Goal: Task Accomplishment & Management: Manage account settings

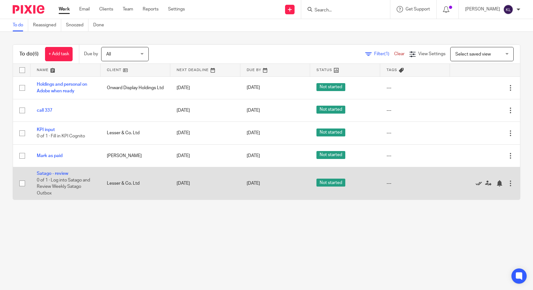
click at [476, 181] on icon at bounding box center [479, 183] width 6 height 6
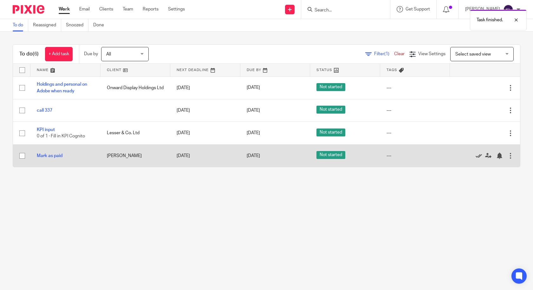
click at [476, 156] on icon at bounding box center [479, 156] width 6 height 6
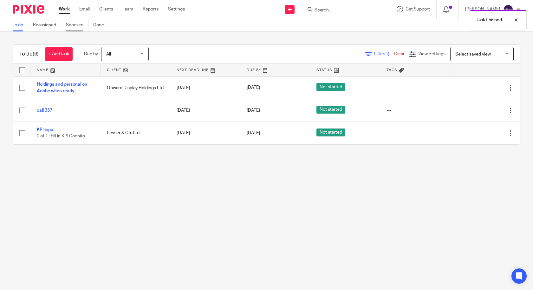
click at [82, 23] on link "Snoozed" at bounding box center [77, 25] width 23 height 12
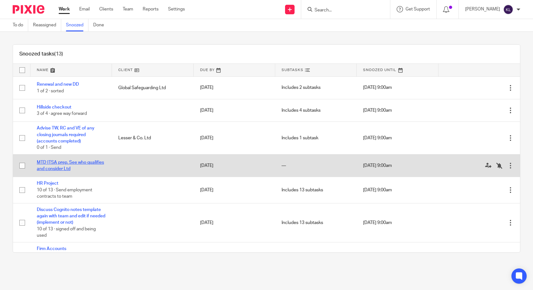
click at [77, 162] on link "MTD ITSA prep. See who qualifies and consider Ltd" at bounding box center [70, 165] width 67 height 11
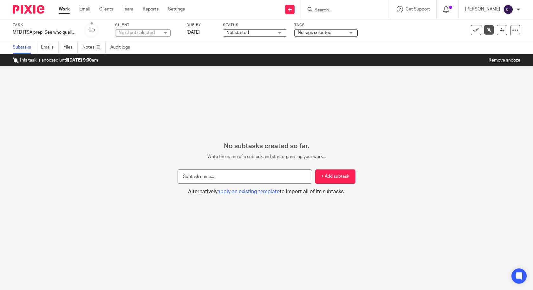
click at [46, 36] on div "Task MTD ITSA prep. See who qualifies and consider Ltd Save MTD ITSA prep. See …" at bounding box center [44, 30] width 63 height 15
click at [48, 34] on div "MTD ITSA prep. See who qualifies and consider Ltd Save MTD ITSA prep. See who q…" at bounding box center [44, 32] width 63 height 6
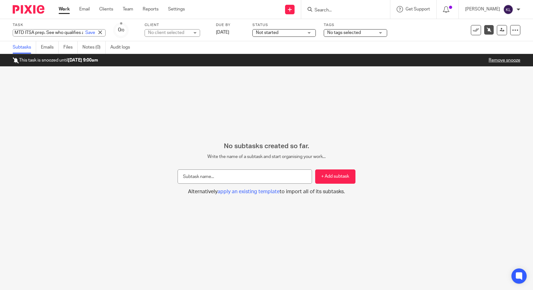
click at [55, 32] on input "MTD ITSA prep. See who qualifies and consider Ltd" at bounding box center [59, 32] width 93 height 7
type input "MTD ITSA prep. See who qualifies and consider Ltd - KC/MM leading"
click at [85, 34] on link "Save" at bounding box center [90, 33] width 10 height 6
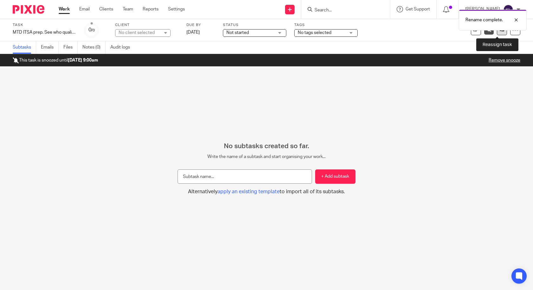
click at [501, 31] on link at bounding box center [502, 30] width 10 height 10
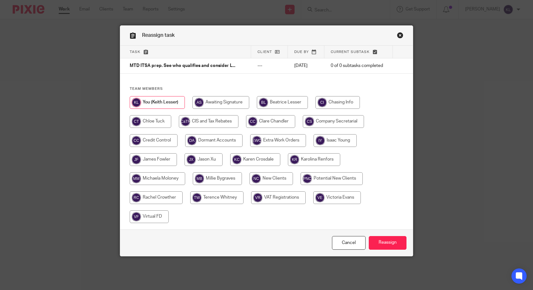
click at [282, 142] on input "radio" at bounding box center [278, 140] width 56 height 13
radio input "true"
click at [383, 240] on input "Reassign" at bounding box center [388, 243] width 38 height 14
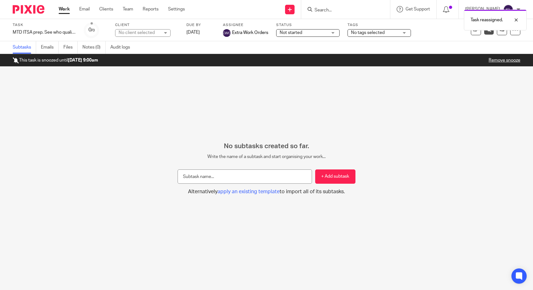
click at [61, 9] on link "Work" at bounding box center [64, 9] width 11 height 6
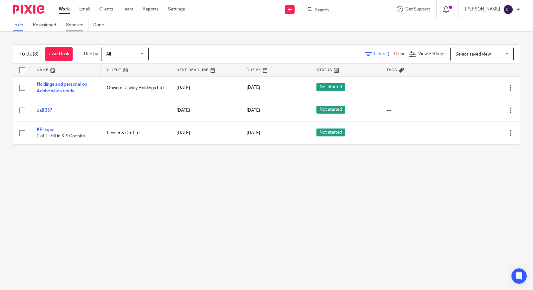
click at [77, 24] on link "Snoozed" at bounding box center [77, 25] width 23 height 12
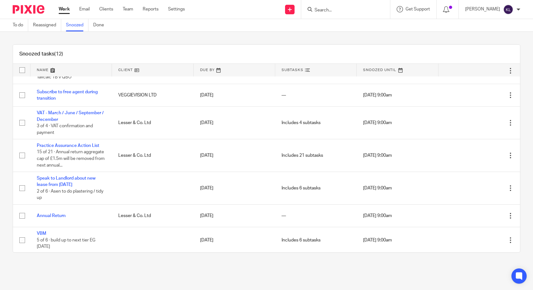
scroll to position [163, 0]
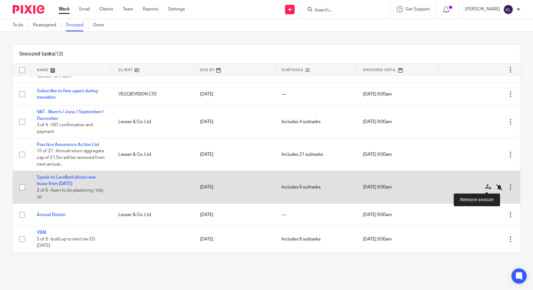
click at [497, 187] on icon at bounding box center [500, 187] width 6 height 6
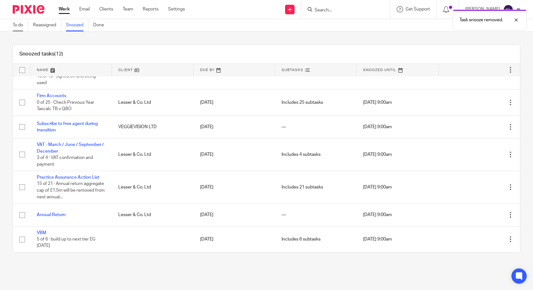
click at [16, 24] on link "To do" at bounding box center [21, 25] width 16 height 12
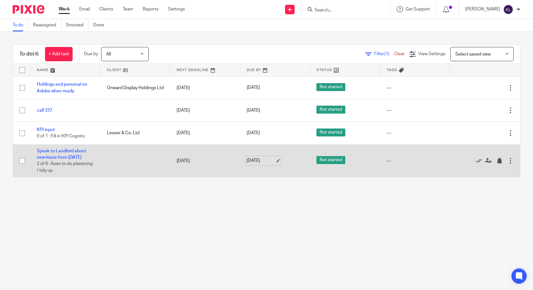
click at [256, 160] on link "14 Nov 2025" at bounding box center [261, 160] width 29 height 7
click div
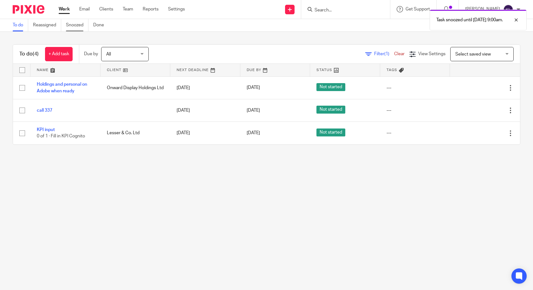
click link "Snoozed"
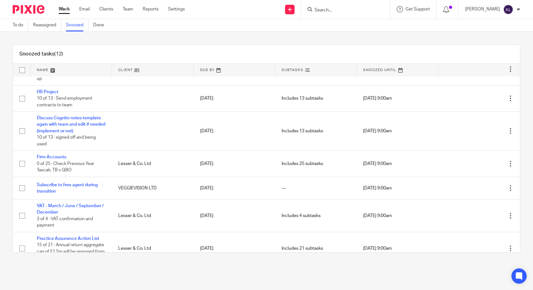
scroll to position [68, 0]
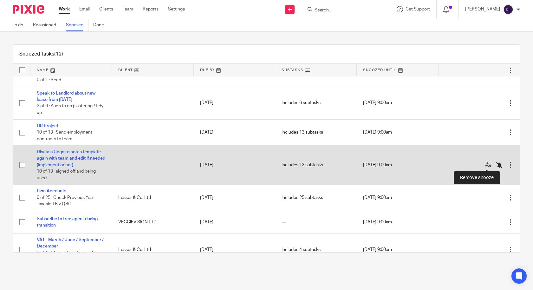
click at [497, 163] on icon at bounding box center [500, 165] width 6 height 6
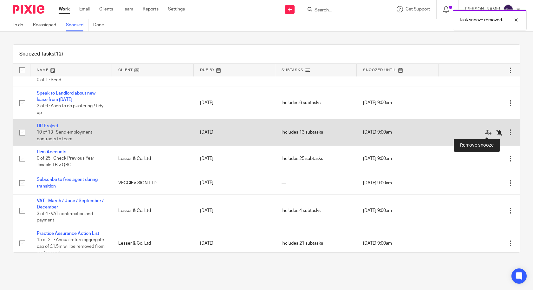
click at [497, 134] on icon at bounding box center [500, 132] width 6 height 6
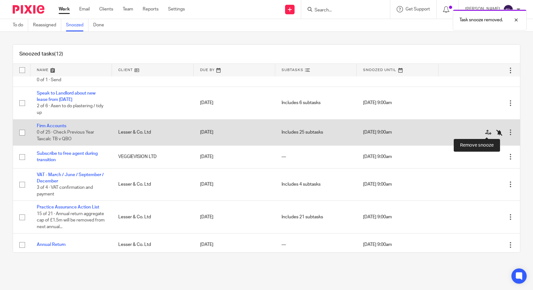
click at [497, 132] on icon at bounding box center [500, 132] width 6 height 6
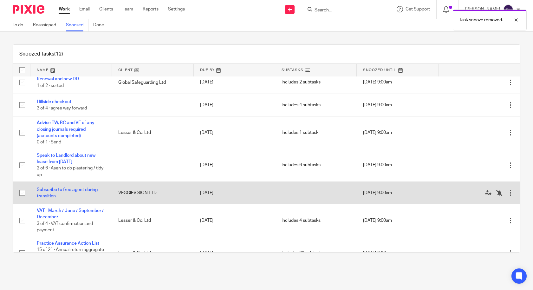
scroll to position [0, 0]
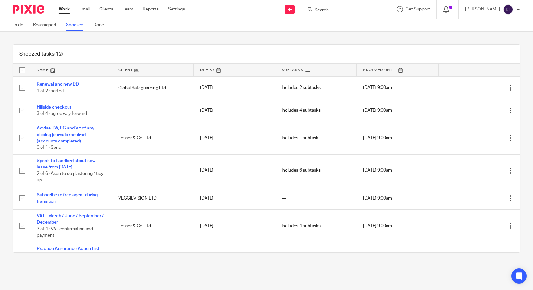
click at [224, 52] on div "Snoozed tasks (12)" at bounding box center [266, 54] width 507 height 19
click at [213, 54] on div "Snoozed tasks (12)" at bounding box center [266, 54] width 507 height 19
click at [343, 11] on input "Search" at bounding box center [342, 11] width 57 height 6
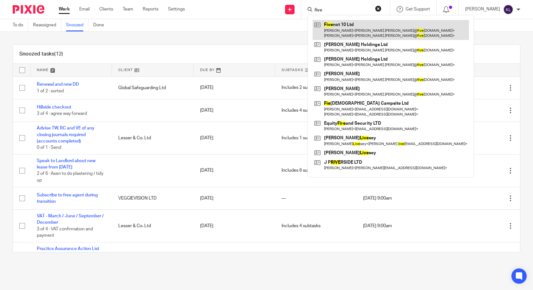
type input "five"
click at [352, 24] on link at bounding box center [391, 30] width 156 height 20
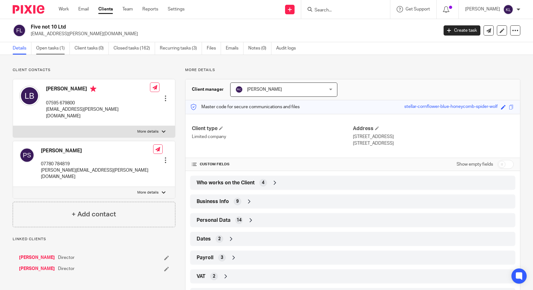
click at [57, 45] on link "Open tasks (1)" at bounding box center [53, 48] width 34 height 12
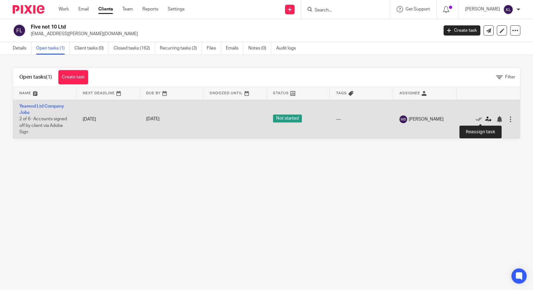
click at [486, 118] on icon at bounding box center [489, 119] width 6 height 6
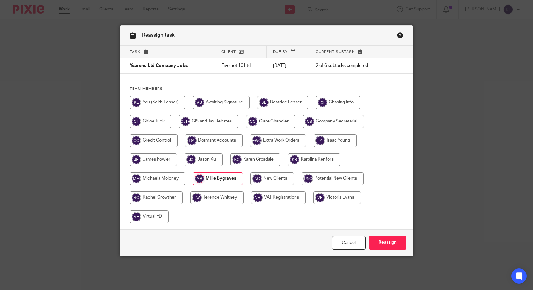
click at [166, 104] on input "radio" at bounding box center [158, 102] width 56 height 13
radio input "true"
click at [383, 242] on input "Reassign" at bounding box center [388, 243] width 38 height 14
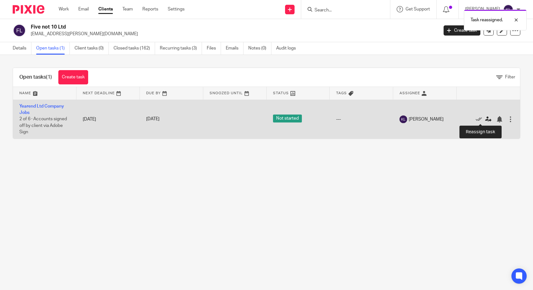
click at [486, 119] on icon at bounding box center [489, 119] width 6 height 6
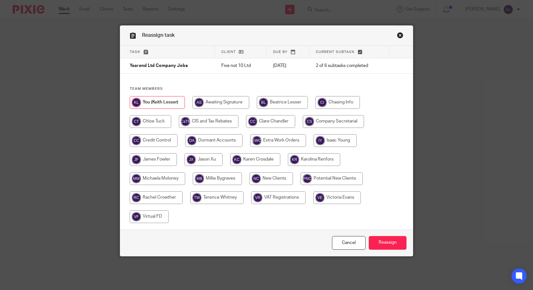
click at [204, 178] on input "radio" at bounding box center [217, 178] width 49 height 13
radio input "true"
click at [385, 243] on input "Reassign" at bounding box center [388, 243] width 38 height 14
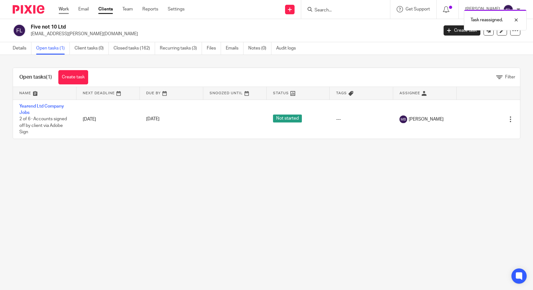
click at [67, 10] on link "Work" at bounding box center [64, 9] width 10 height 6
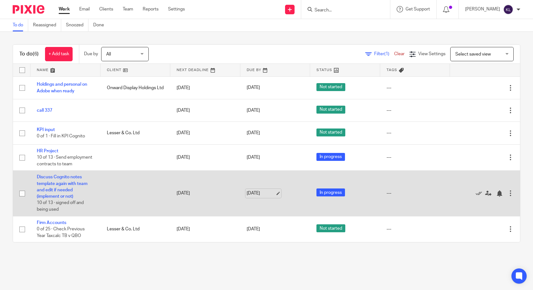
click at [261, 197] on link "23 Oct 2025" at bounding box center [261, 193] width 29 height 7
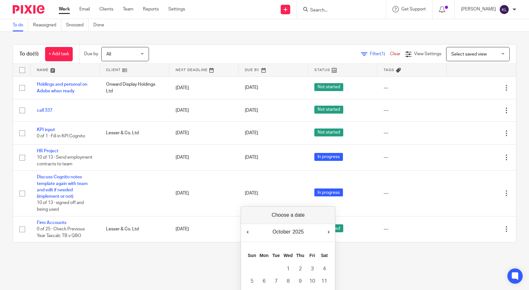
click at [335, 233] on div "October January February March April May June July August September October Nov…" at bounding box center [288, 233] width 94 height 18
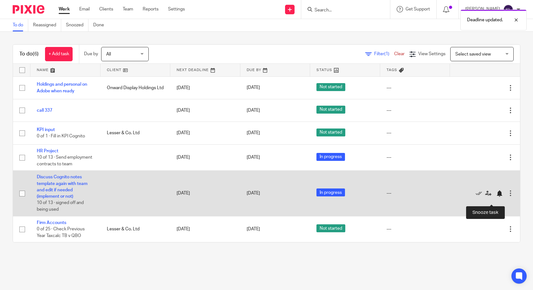
click at [497, 197] on div at bounding box center [500, 193] width 6 height 6
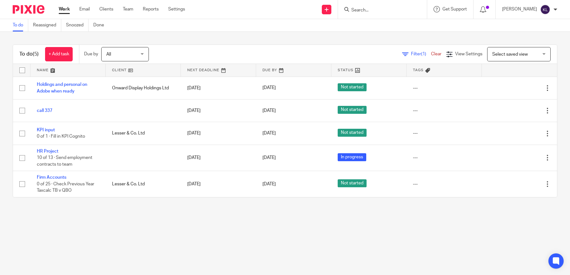
click at [373, 10] on input "Search" at bounding box center [379, 11] width 57 height 6
type input "h"
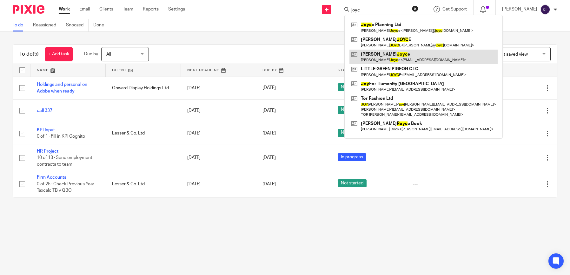
type input "joyc"
click at [393, 53] on link at bounding box center [423, 57] width 148 height 15
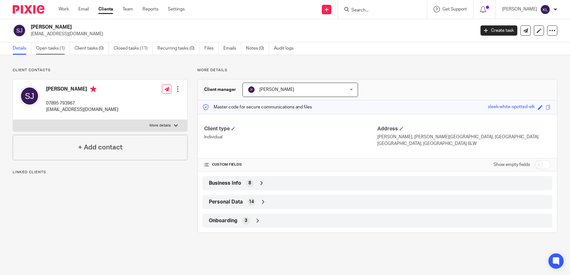
click at [43, 44] on link "Open tasks (1)" at bounding box center [53, 48] width 34 height 12
